Goal: Task Accomplishment & Management: Use online tool/utility

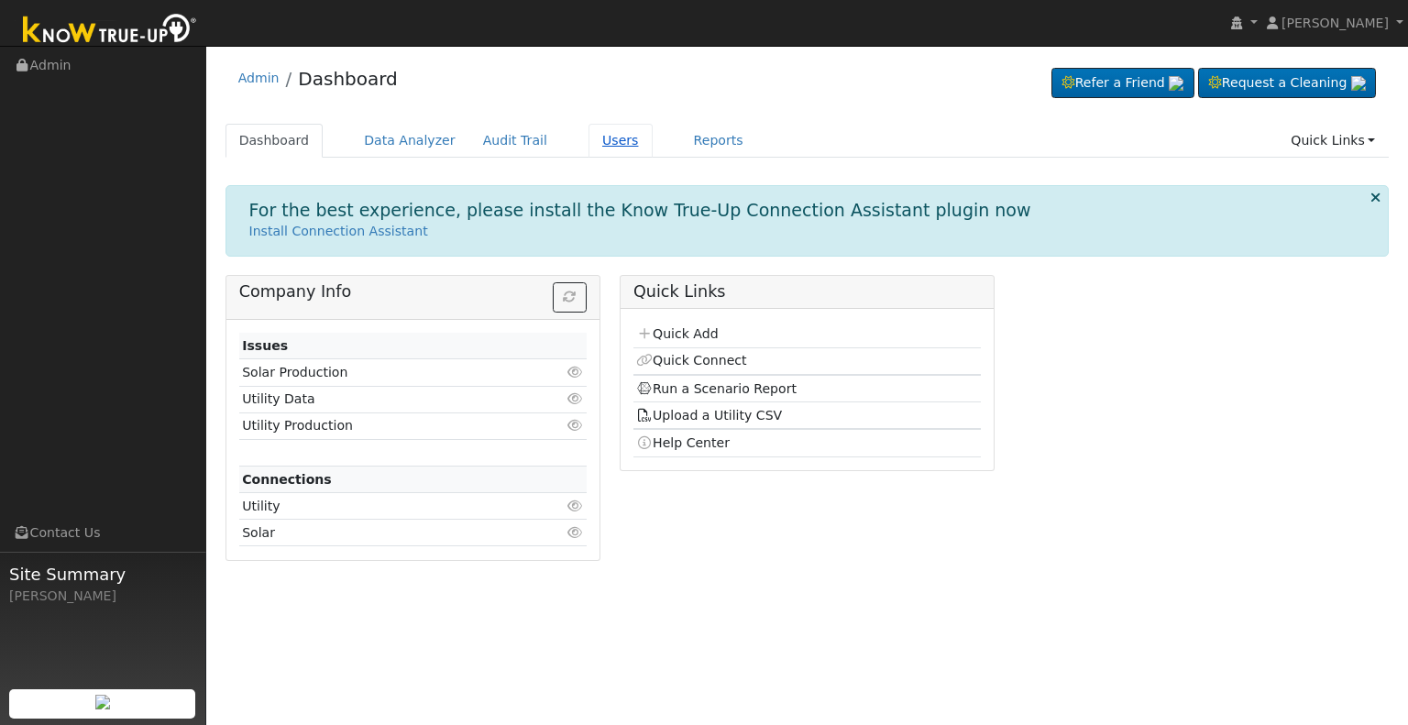
click at [589, 137] on link "Users" at bounding box center [621, 141] width 64 height 34
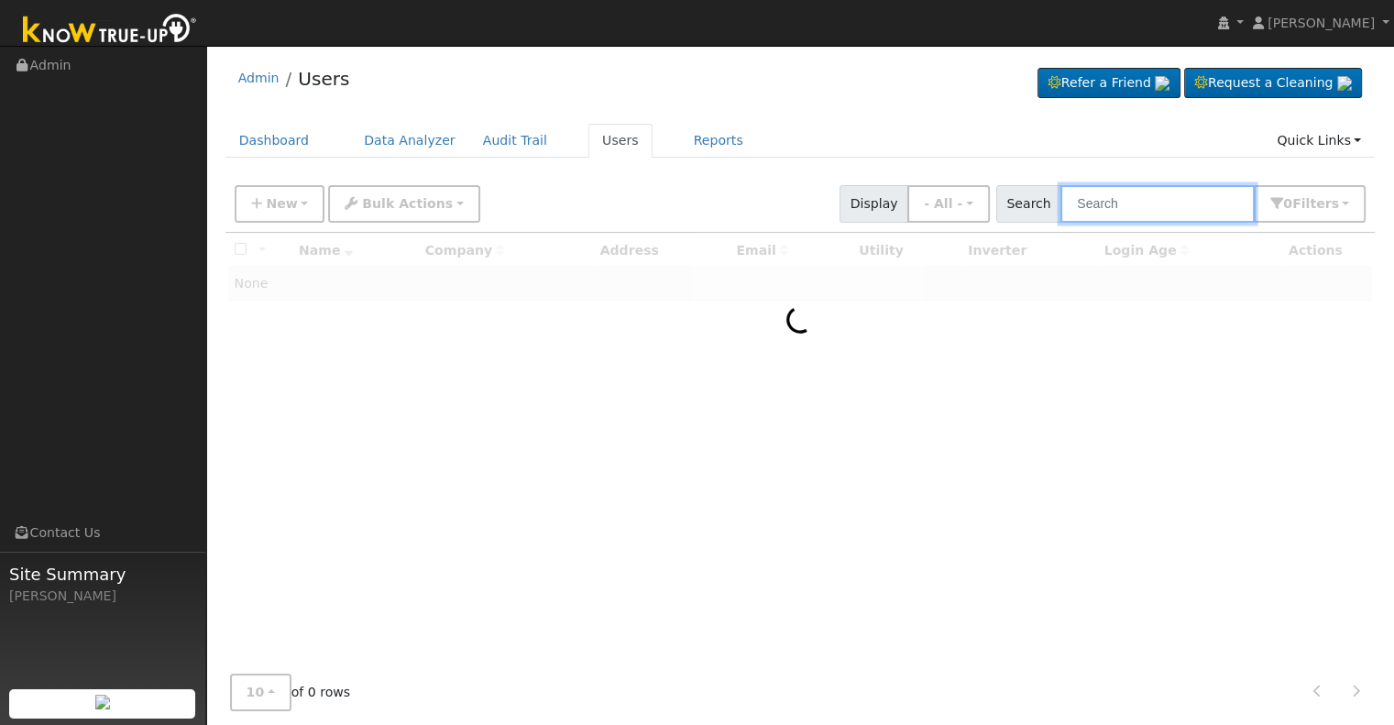
click at [1132, 211] on input "text" at bounding box center [1158, 204] width 194 height 38
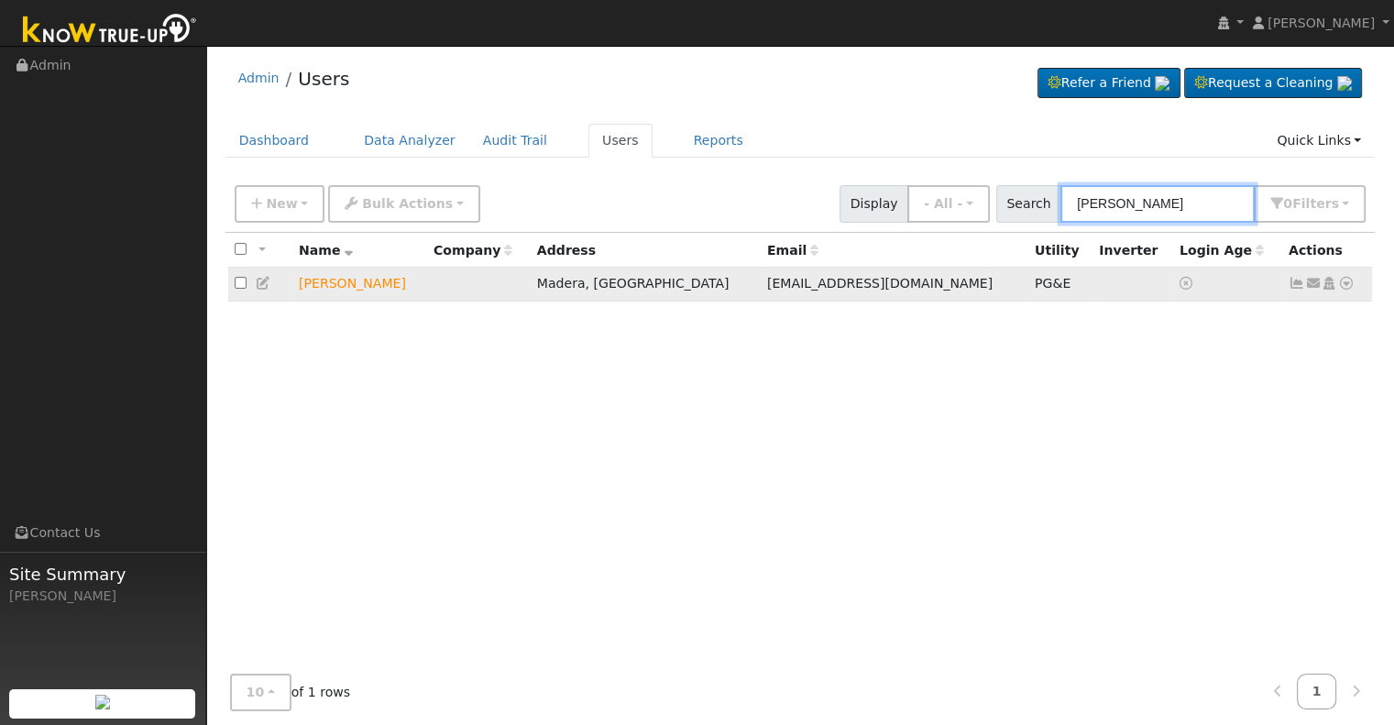
type input "brandon briskin"
click at [1349, 283] on icon at bounding box center [1347, 283] width 17 height 13
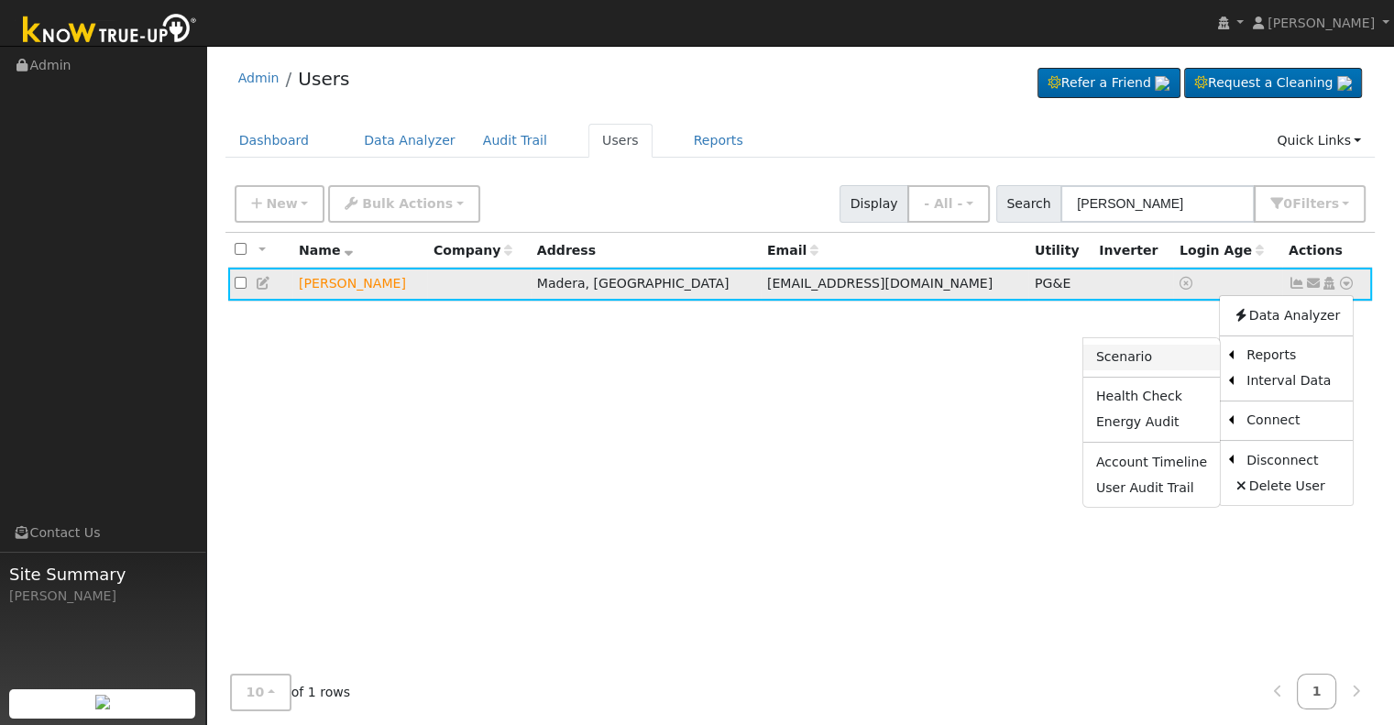
click at [1141, 356] on link "Scenario" at bounding box center [1152, 358] width 137 height 26
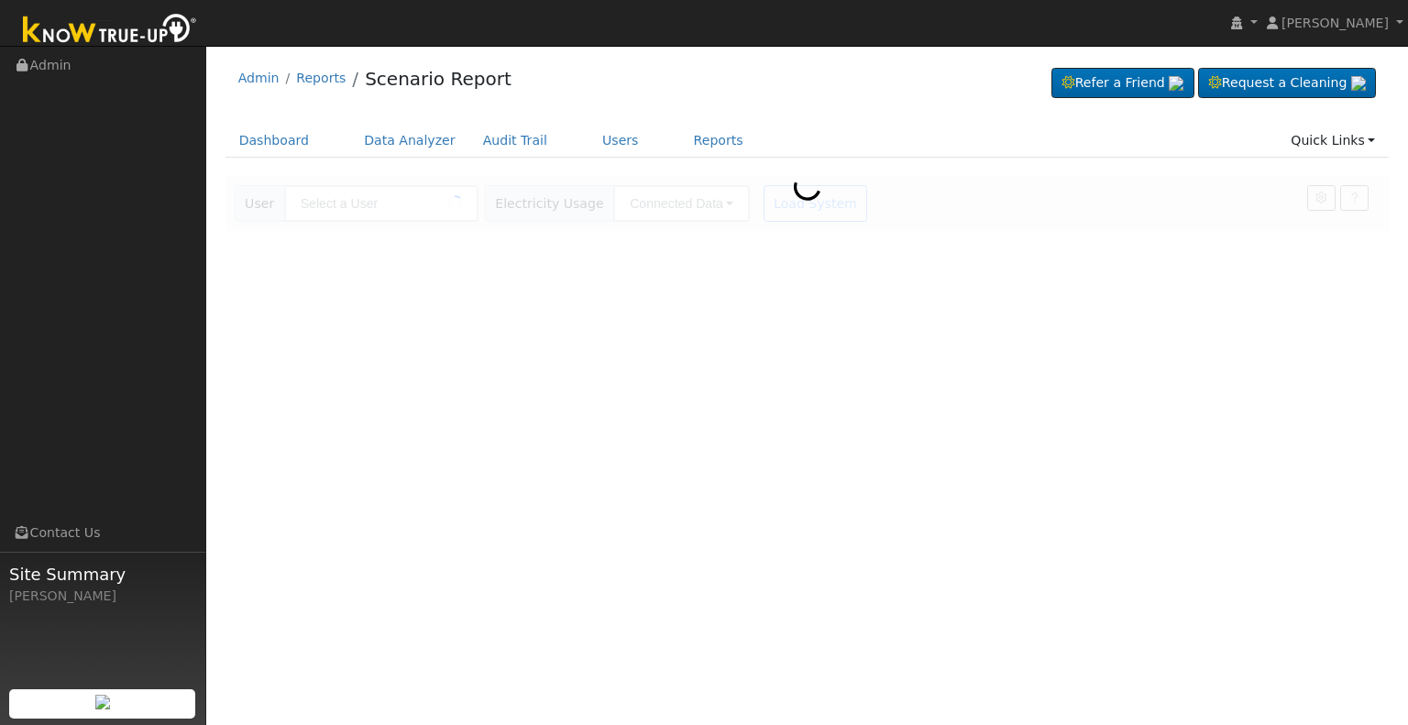
type input "[PERSON_NAME]"
click at [590, 135] on link "Users" at bounding box center [621, 141] width 64 height 34
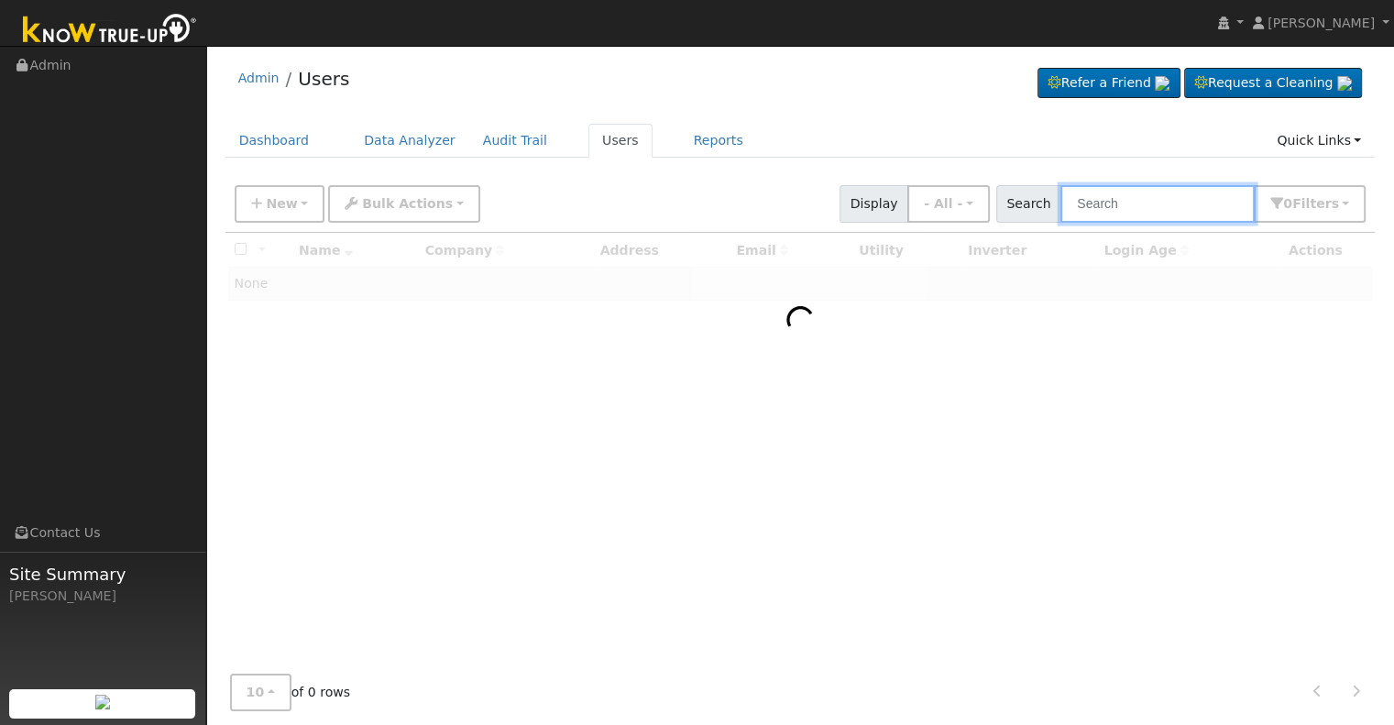
click at [1144, 213] on input "text" at bounding box center [1158, 204] width 194 height 38
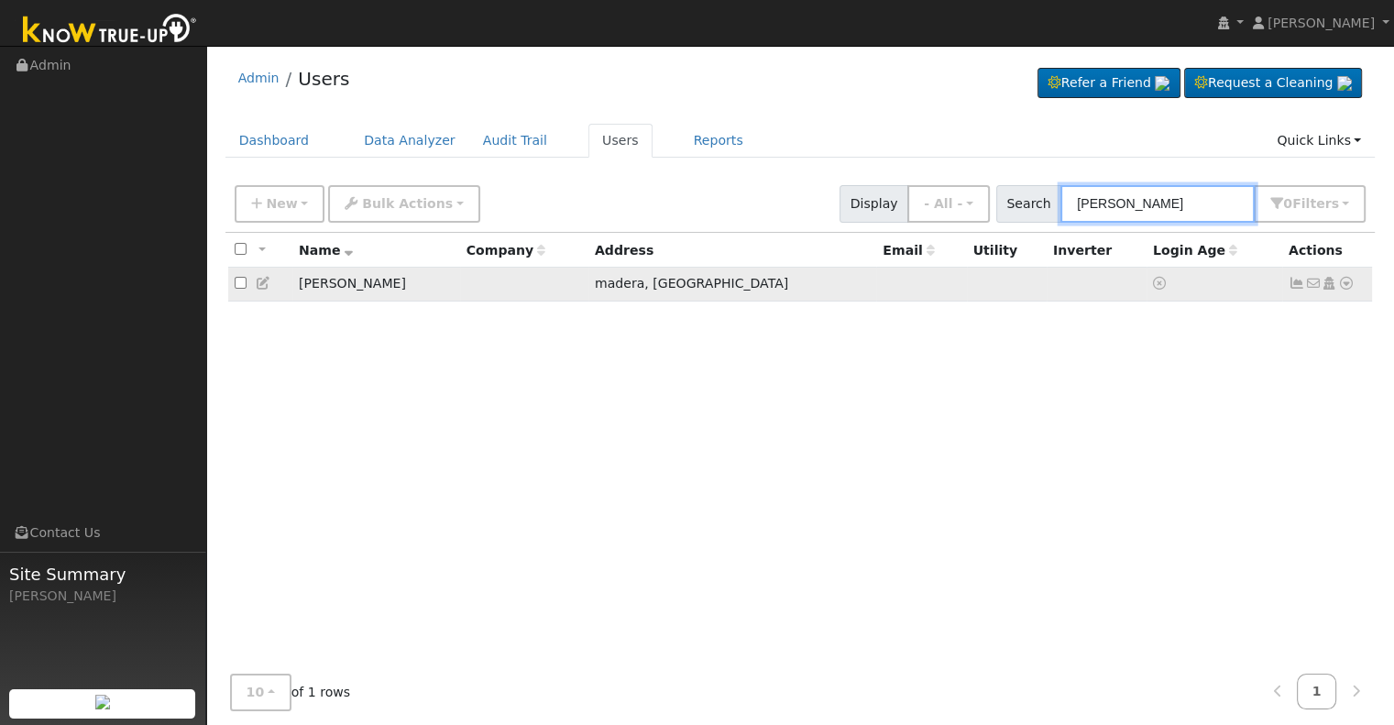
type input "corey mill"
click at [259, 283] on icon at bounding box center [264, 283] width 17 height 13
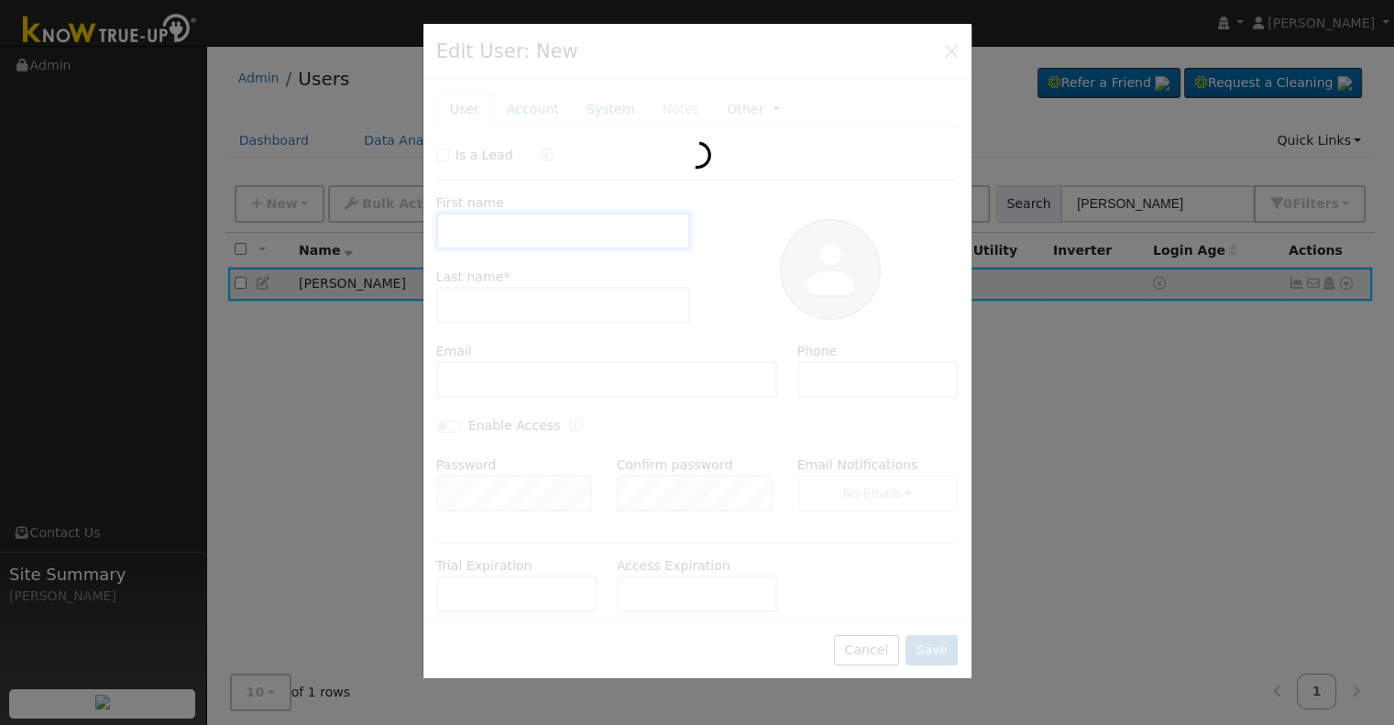
type input "Corey"
type input "Miller"
type input "5598716208"
type input "Default"
type input "5 point w"
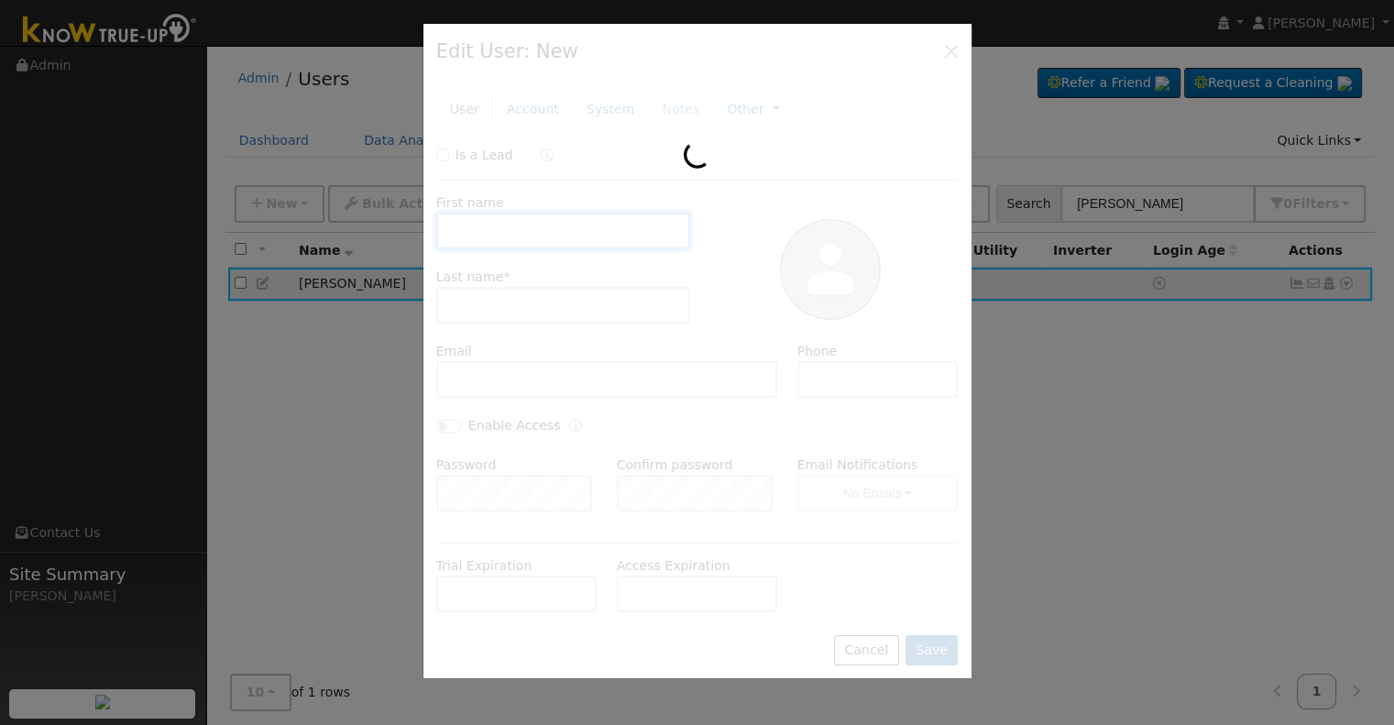
type input "madera"
type input "CA"
type input "93637"
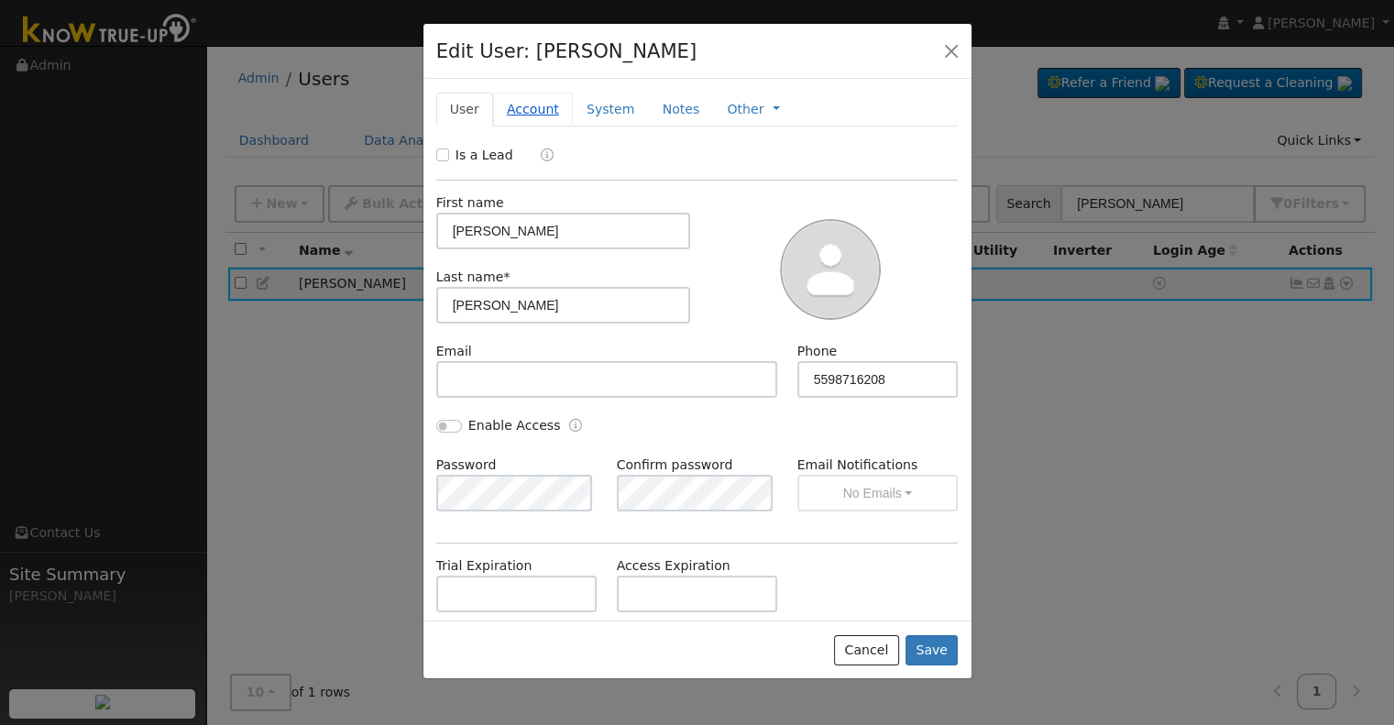
click at [533, 111] on link "Account" at bounding box center [533, 110] width 80 height 34
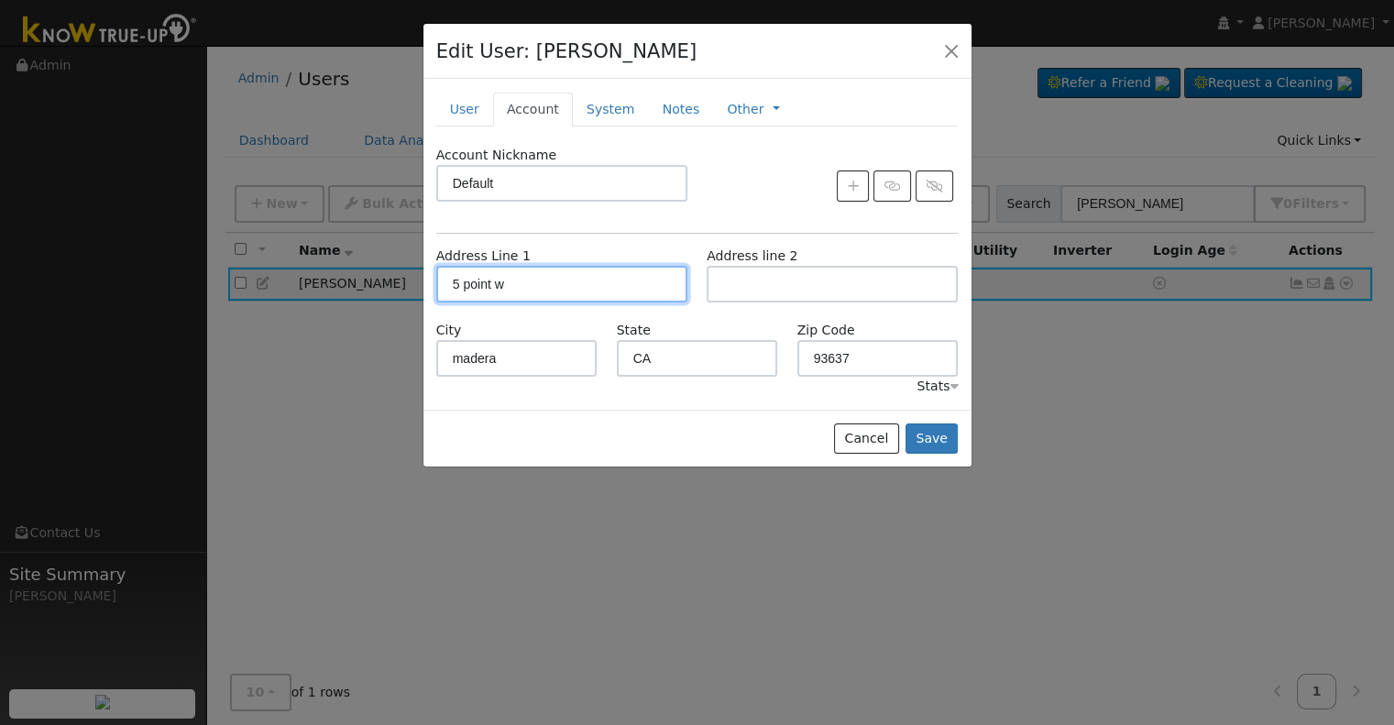
click at [489, 281] on input "5 point w" at bounding box center [561, 284] width 251 height 37
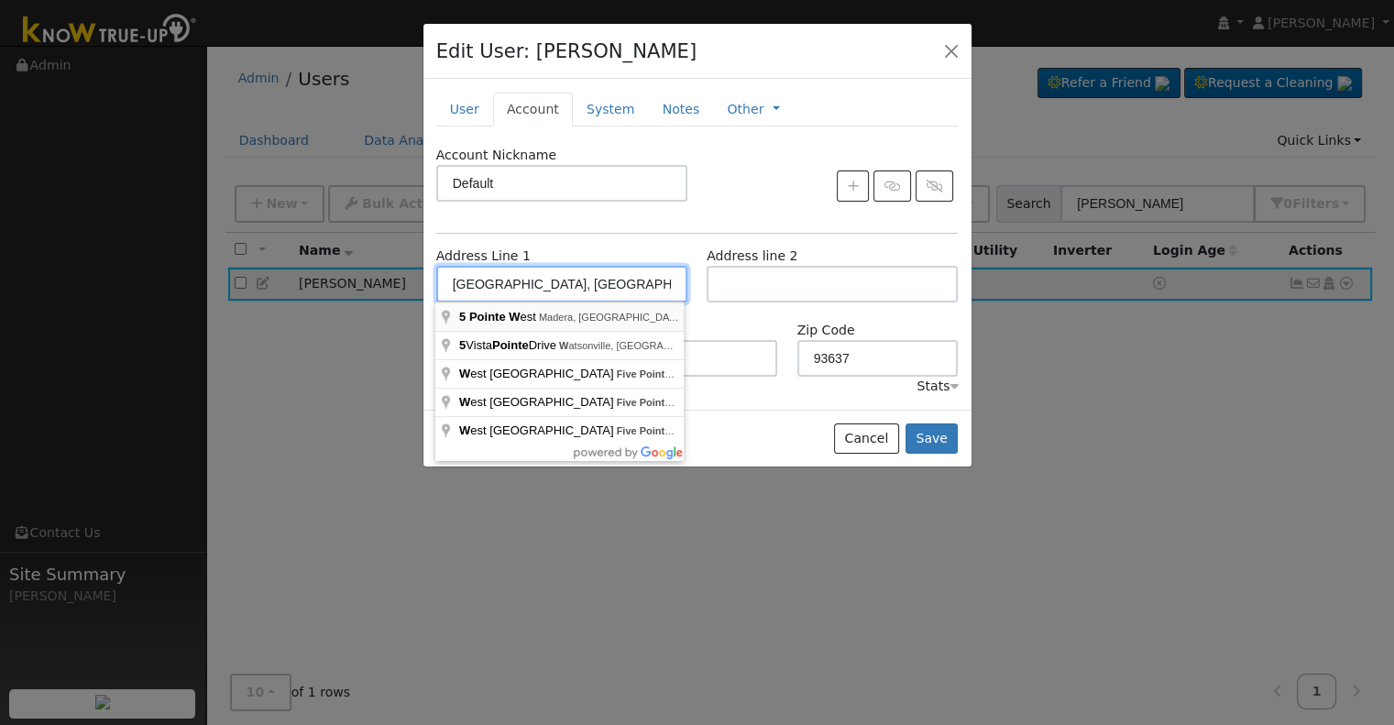
type input "5 Pointe West"
type input "Madera"
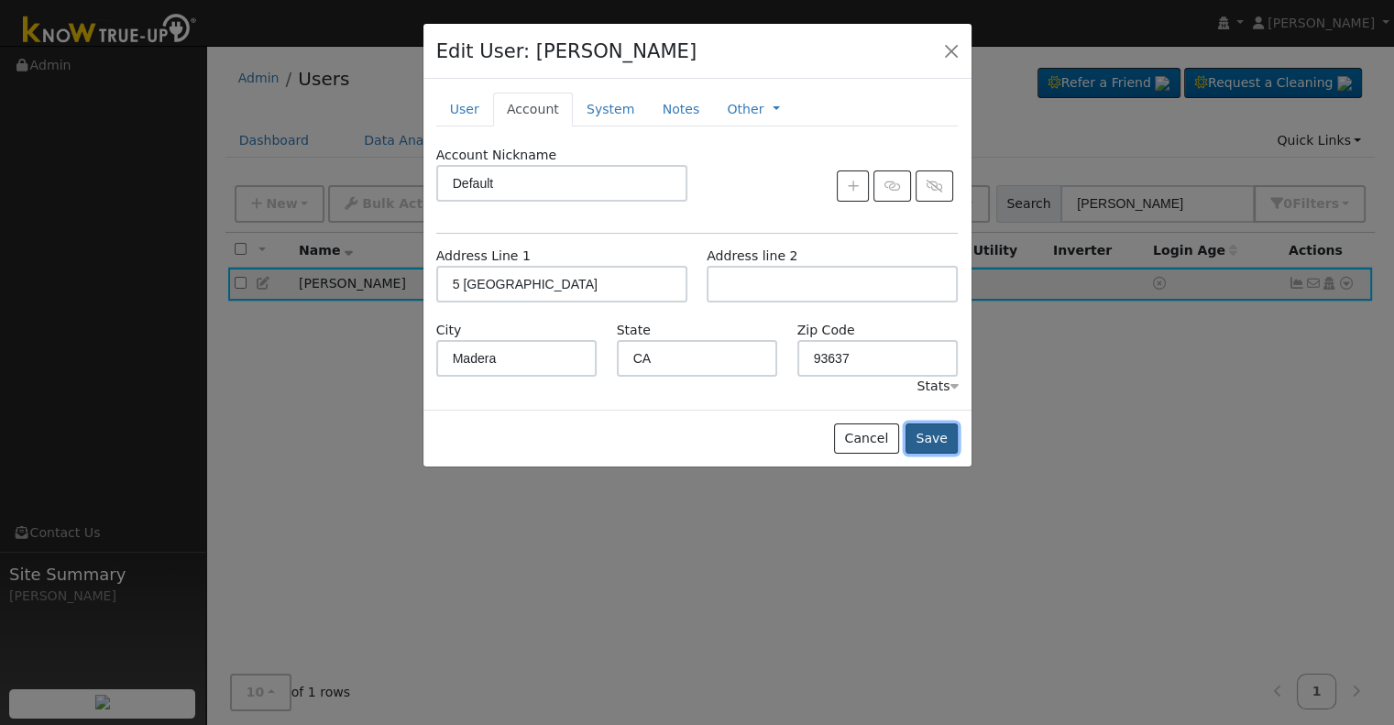
click at [949, 439] on button "Save" at bounding box center [932, 439] width 53 height 31
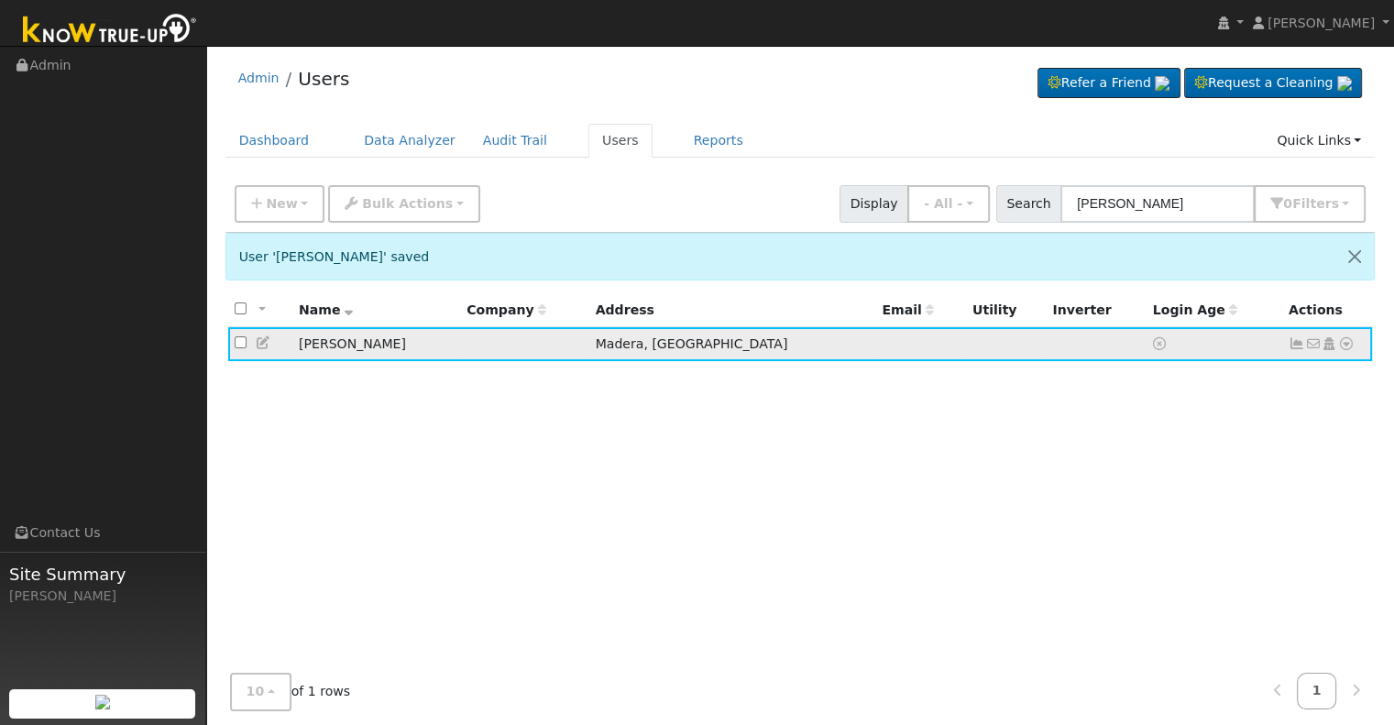
click at [1350, 342] on icon at bounding box center [1347, 343] width 17 height 13
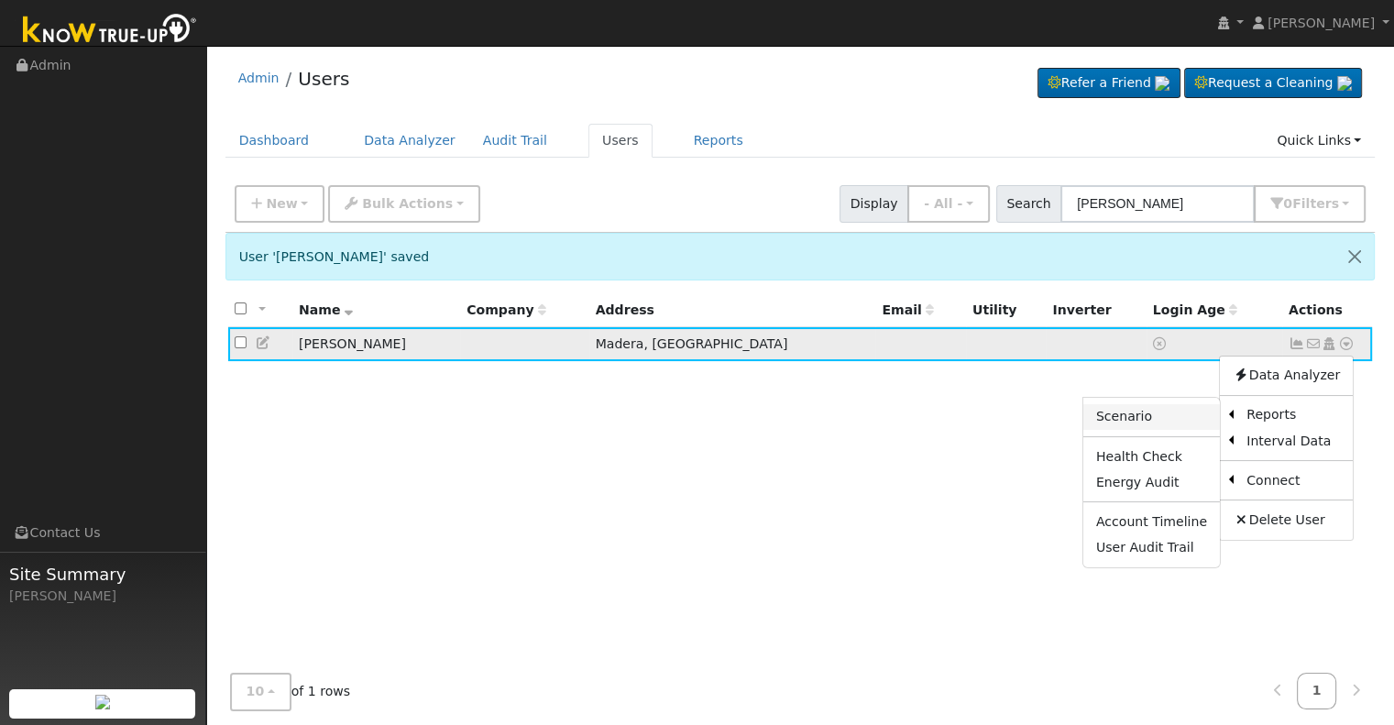
click at [1142, 413] on link "Scenario" at bounding box center [1152, 417] width 137 height 26
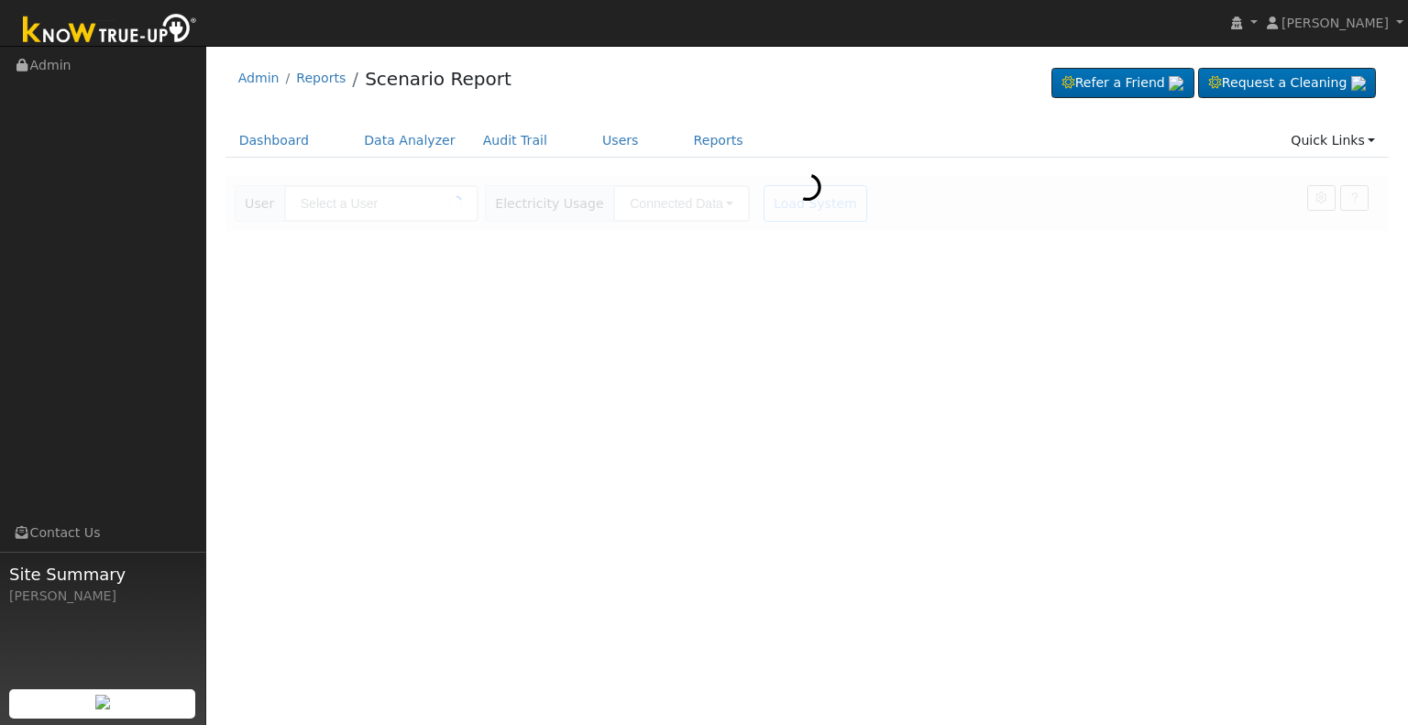
type input "Corey Miller"
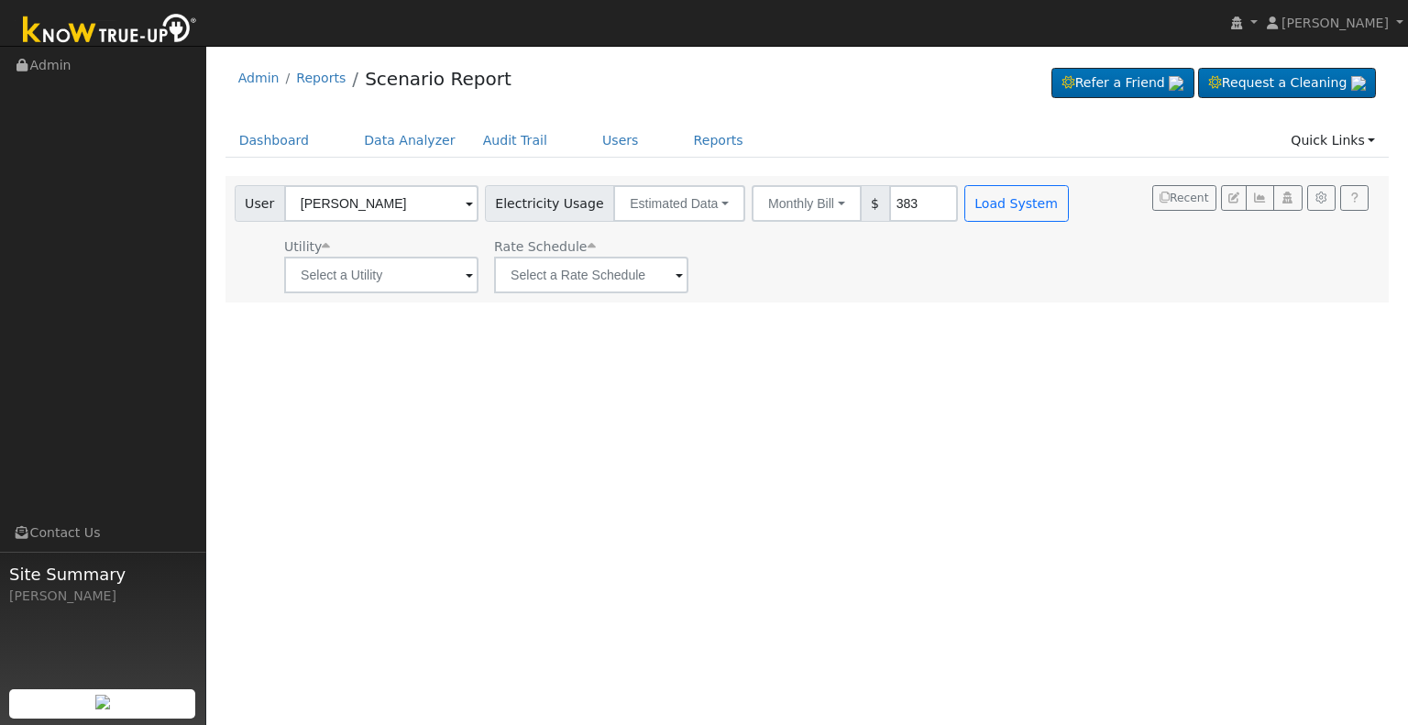
click at [466, 276] on span at bounding box center [469, 276] width 7 height 21
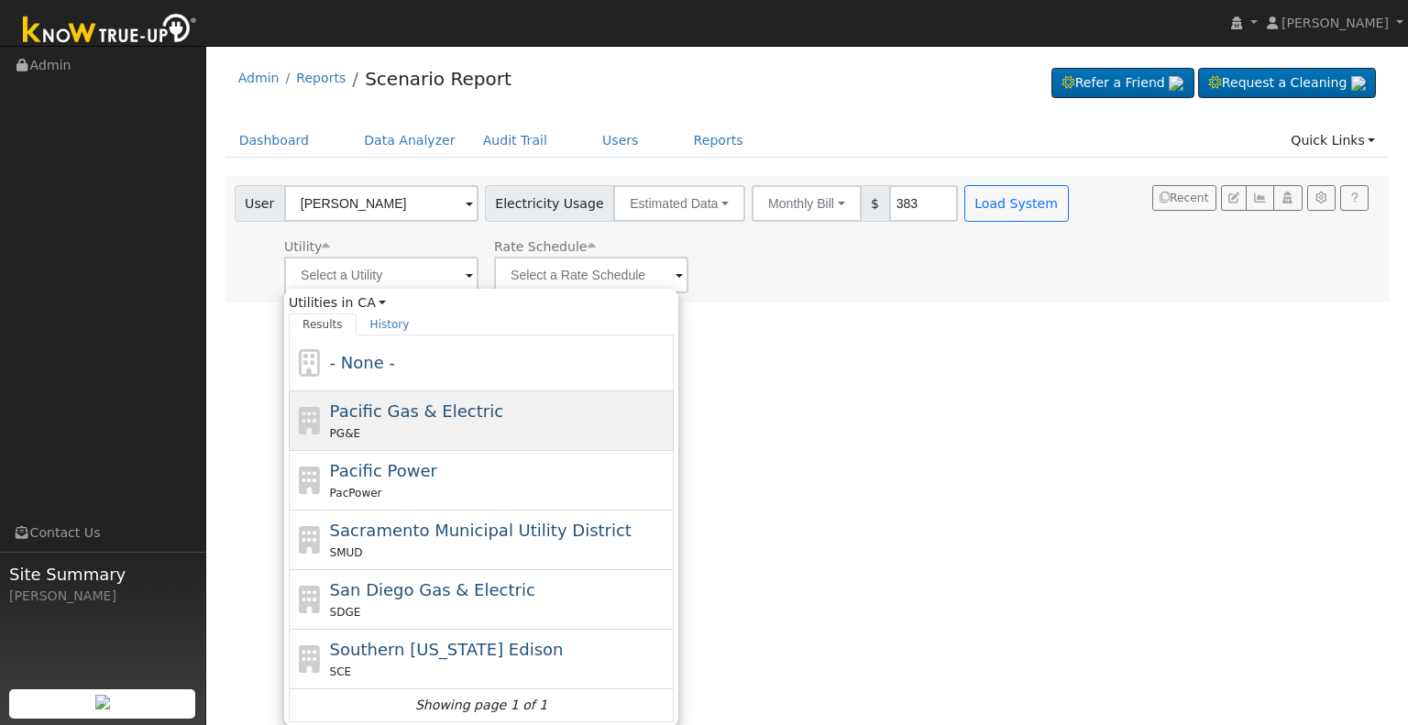
click at [436, 425] on div "PG&E" at bounding box center [500, 433] width 340 height 19
type input "Pacific Gas & Electric"
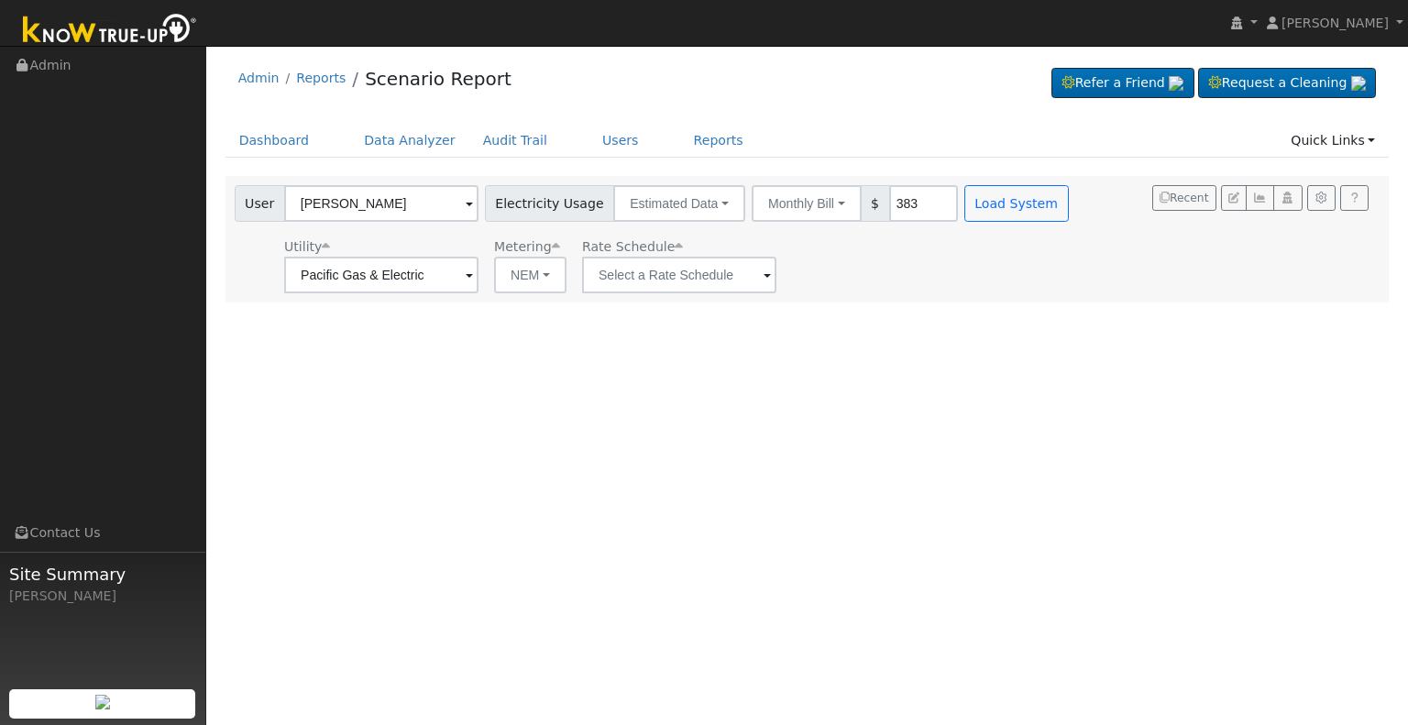
click at [764, 273] on span at bounding box center [767, 276] width 7 height 21
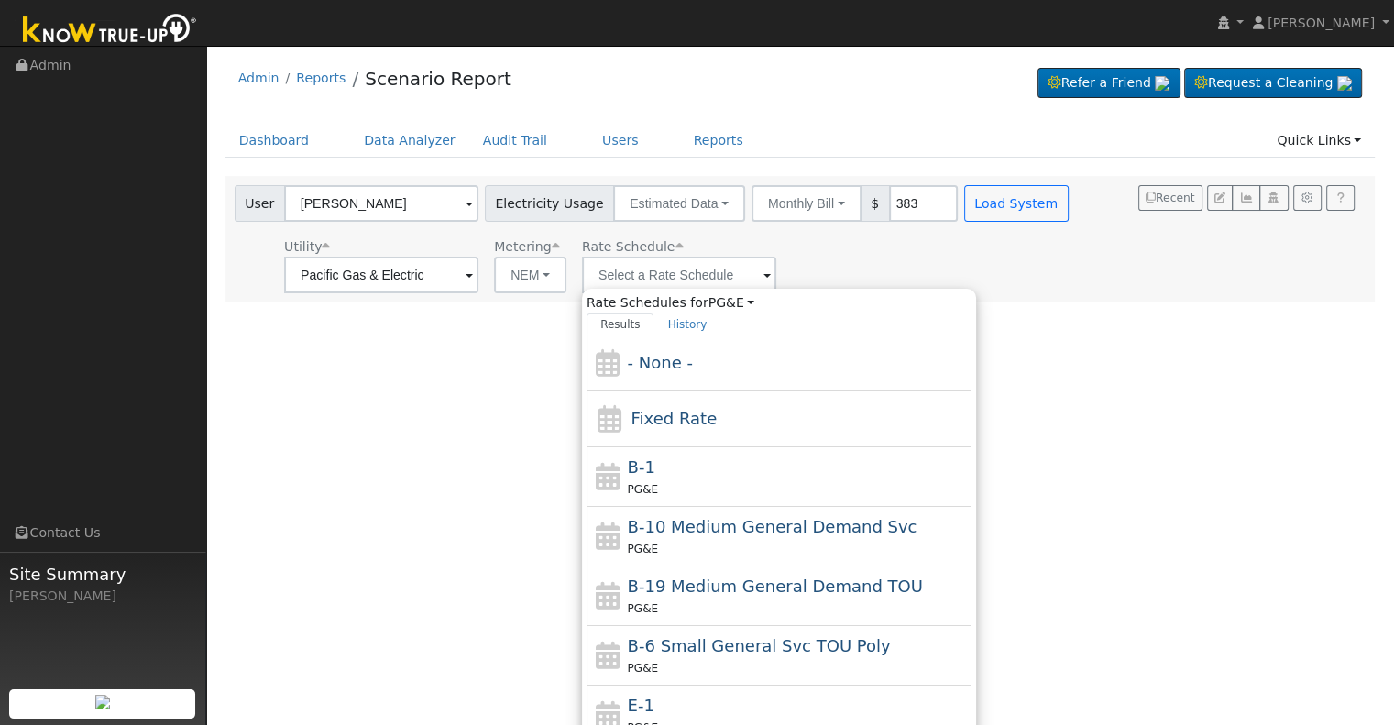
click at [657, 700] on div "E-1 PG&E" at bounding box center [798, 715] width 340 height 44
type input "E-1"
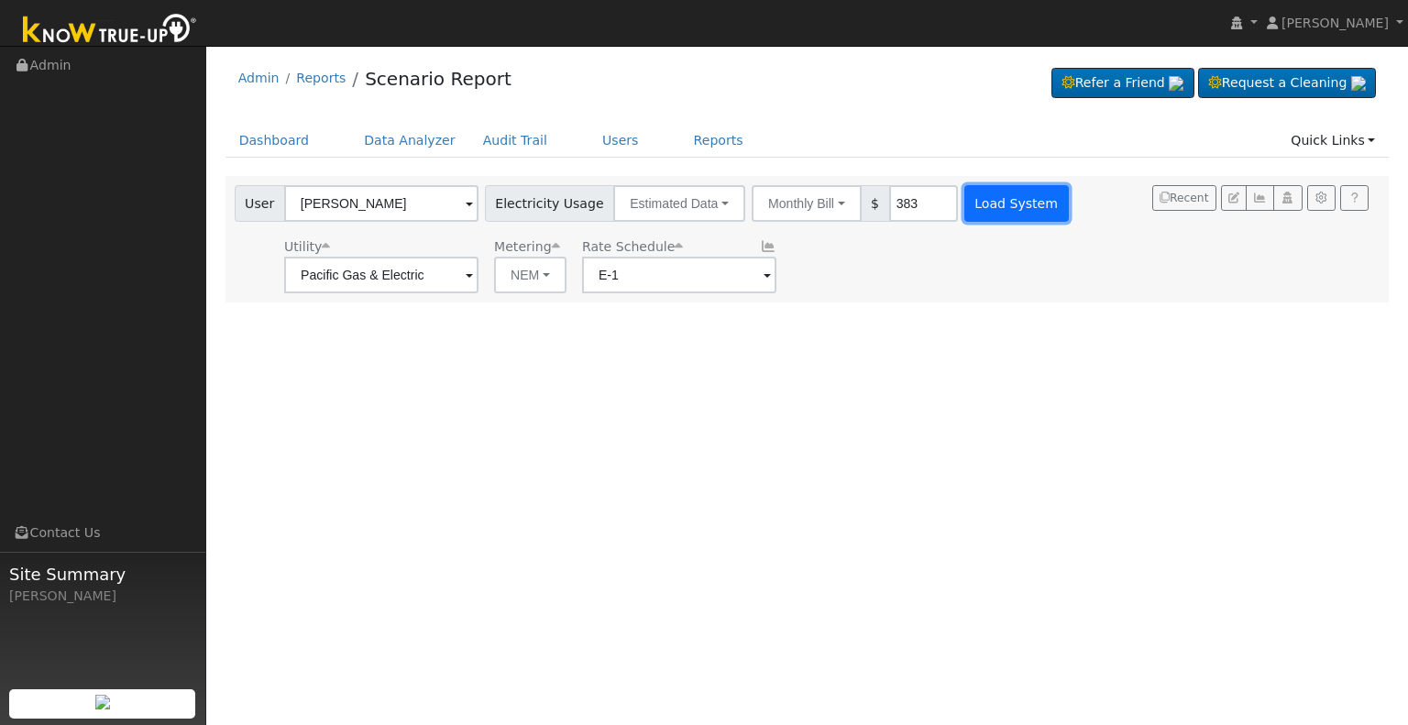
click at [998, 187] on button "Load System" at bounding box center [1016, 203] width 105 height 37
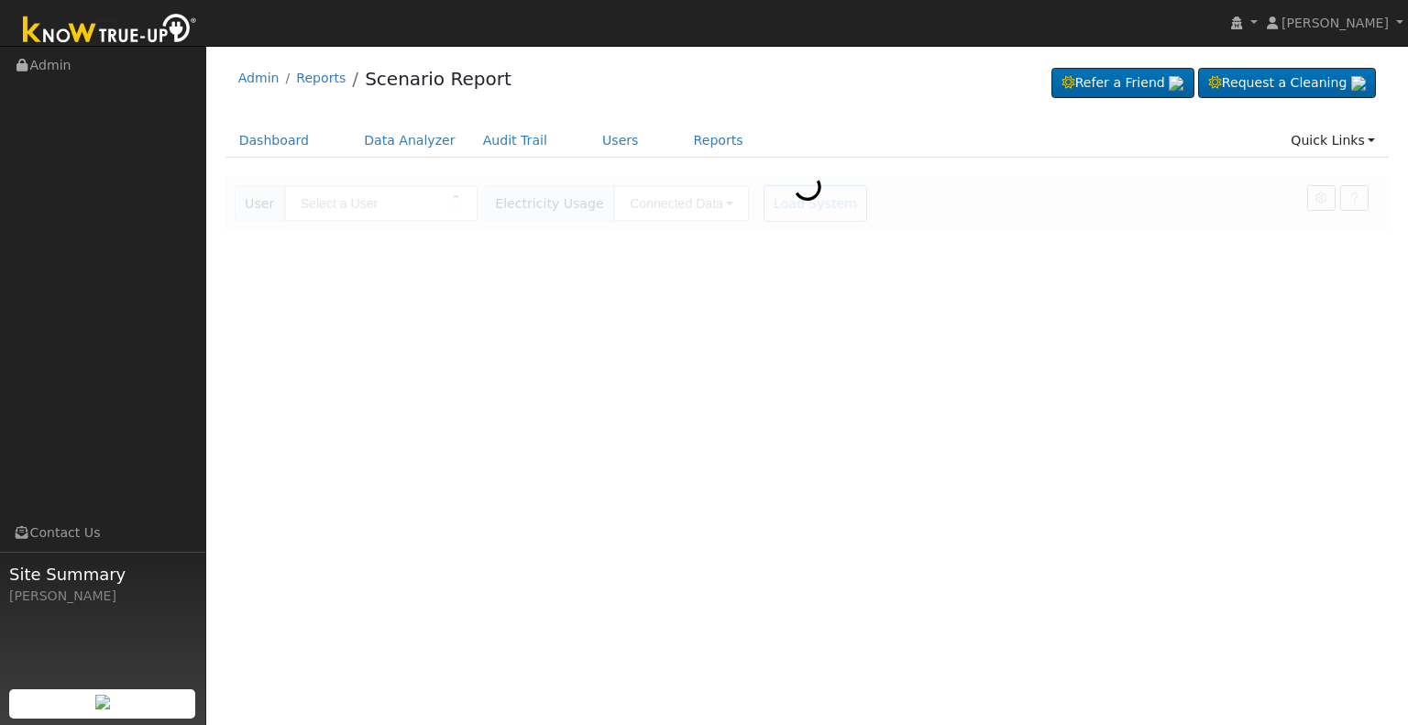
type input "[PERSON_NAME]"
